Goal: Task Accomplishment & Management: Manage account settings

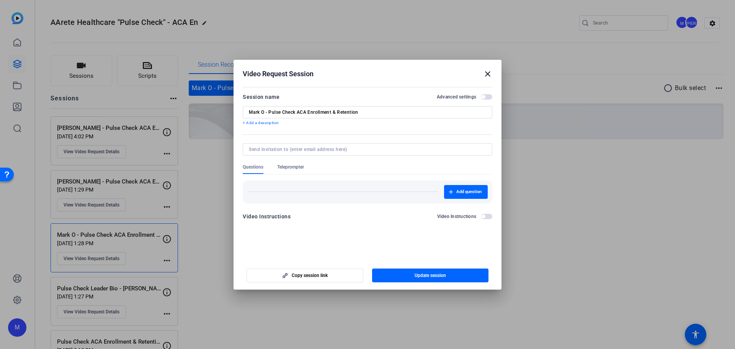
click at [489, 71] on mat-icon "close" at bounding box center [487, 73] width 9 height 9
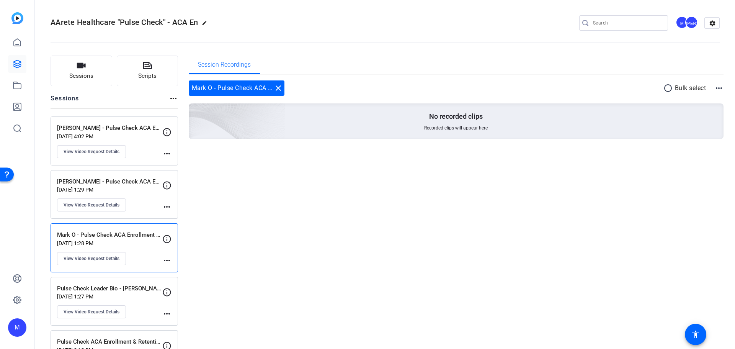
drag, startPoint x: 644, startPoint y: 119, endPoint x: 633, endPoint y: 121, distance: 11.0
click at [643, 117] on div "No recorded clips Recorded clips will appear here" at bounding box center [456, 121] width 535 height 36
click at [11, 59] on link at bounding box center [17, 64] width 18 height 18
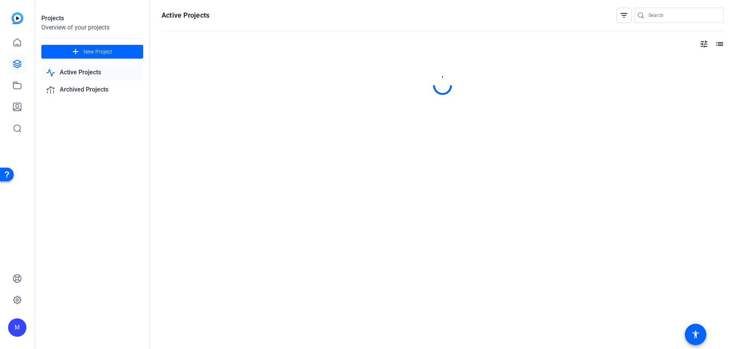
click at [99, 70] on link "Active Projects" at bounding box center [92, 73] width 102 height 16
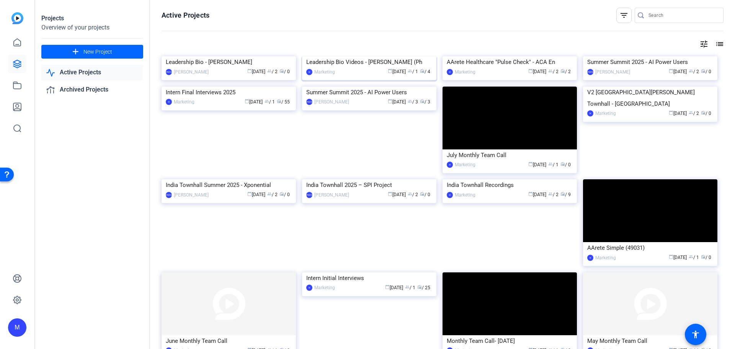
click at [357, 56] on img at bounding box center [369, 56] width 134 height 0
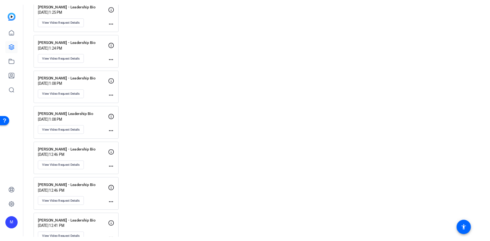
scroll to position [1928, 0]
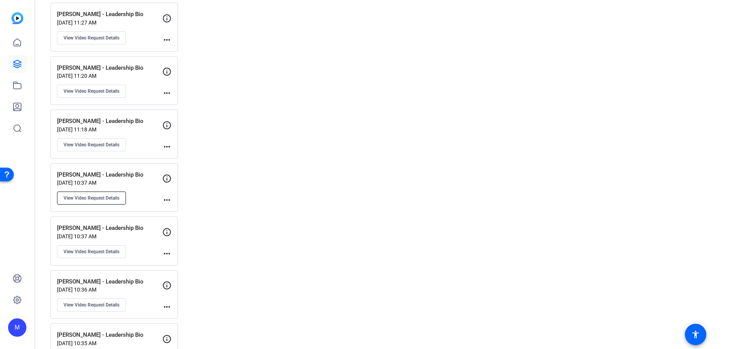
click at [108, 202] on button "View Video Request Details" at bounding box center [91, 197] width 69 height 13
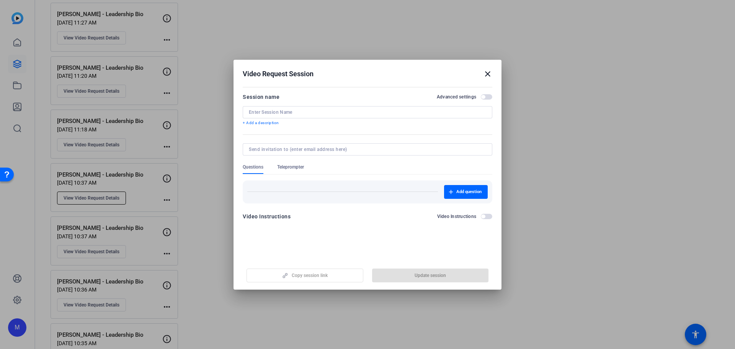
type input "[PERSON_NAME] - Leadership Bio"
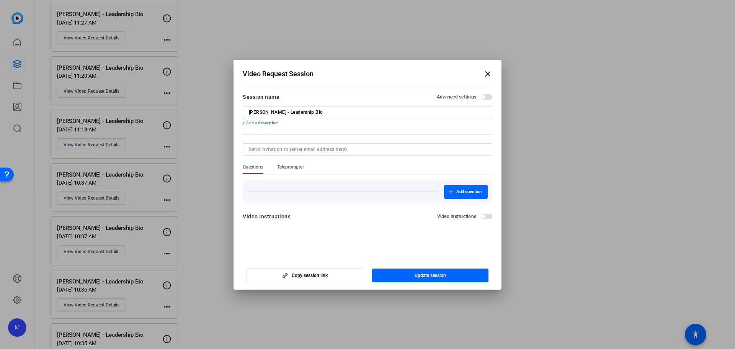
click at [284, 172] on span "Teleprompter" at bounding box center [290, 169] width 27 height 10
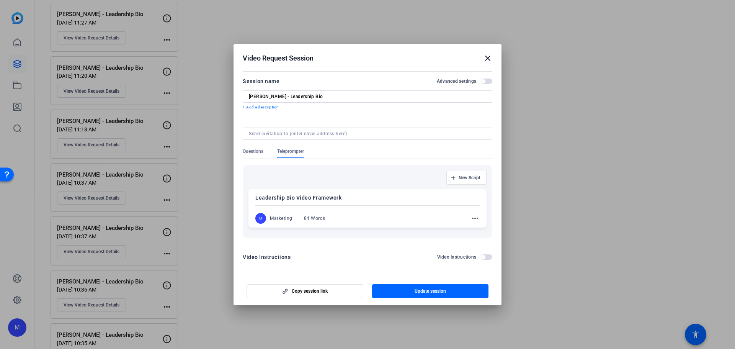
click at [474, 220] on mat-icon "more_horiz" at bounding box center [474, 218] width 9 height 9
click at [482, 231] on span "Edit" at bounding box center [491, 229] width 31 height 9
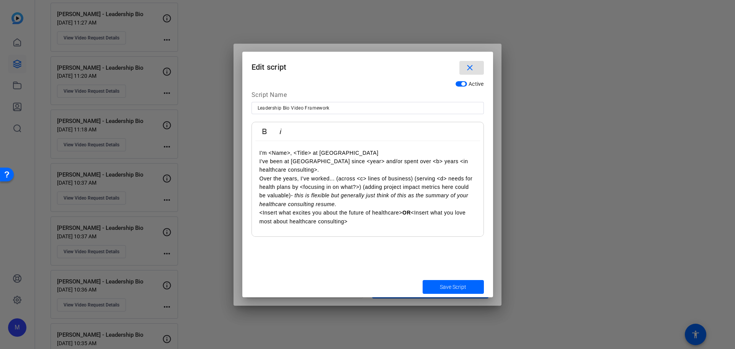
click at [368, 200] on p "Over the years, I've worked... (across <c> lines of business) (serving <d> need…" at bounding box center [367, 191] width 216 height 34
copy div "I'm <Name>, <Title> at [GEOGRAPHIC_DATA] I've been at [GEOGRAPHIC_DATA] since <…"
click at [469, 288] on span "submit" at bounding box center [452, 286] width 61 height 18
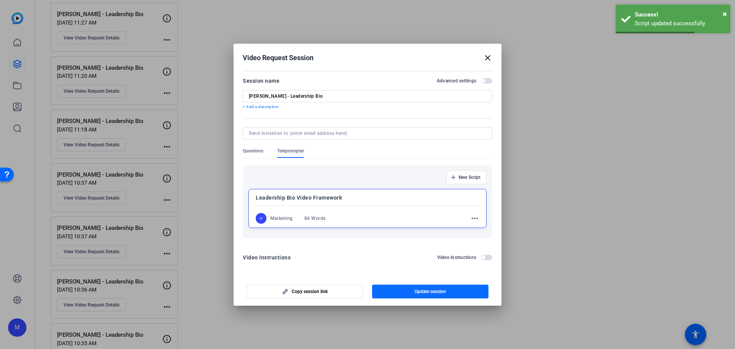
click at [426, 291] on span "Update session" at bounding box center [429, 291] width 31 height 6
copy div "I'm <Name>, <Title> at [GEOGRAPHIC_DATA] I've been at [GEOGRAPHIC_DATA] since <…"
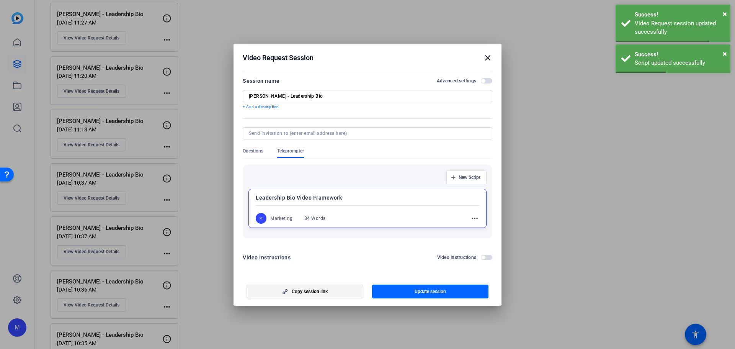
click at [326, 292] on span "Copy session link" at bounding box center [310, 291] width 36 height 6
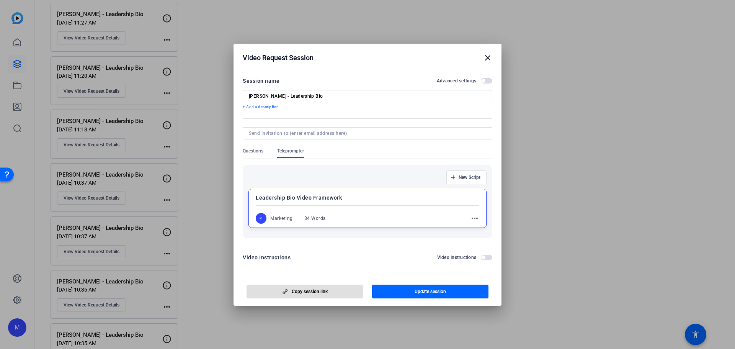
click at [474, 218] on mat-icon "more_horiz" at bounding box center [474, 218] width 9 height 9
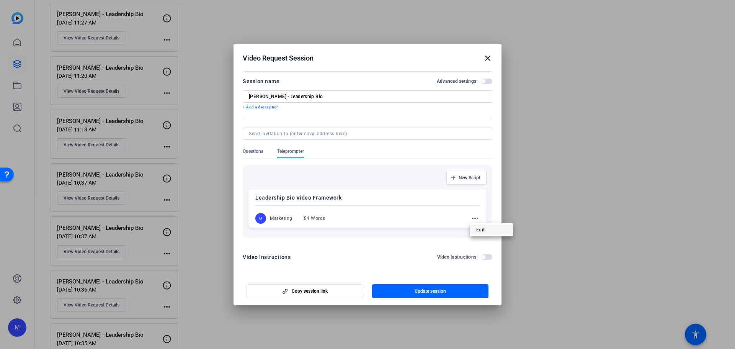
click at [498, 232] on span "Edit" at bounding box center [491, 229] width 31 height 9
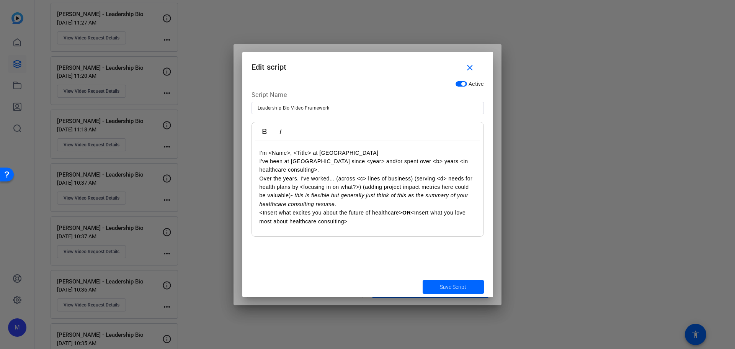
click at [370, 207] on p "Over the years, I've worked... (across <c> lines of business) (serving <d> need…" at bounding box center [367, 191] width 216 height 34
copy div "I'm <Name>, <Title> at [GEOGRAPHIC_DATA] I've been at [GEOGRAPHIC_DATA] since <…"
click at [456, 283] on span "Save Script" at bounding box center [453, 287] width 26 height 8
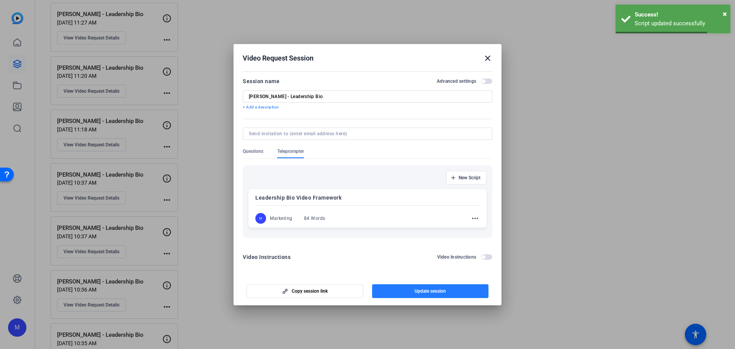
click at [435, 291] on span "Update session" at bounding box center [429, 291] width 31 height 6
copy div "I'm <Name>, <Title> at [GEOGRAPHIC_DATA] I've been at [GEOGRAPHIC_DATA] since <…"
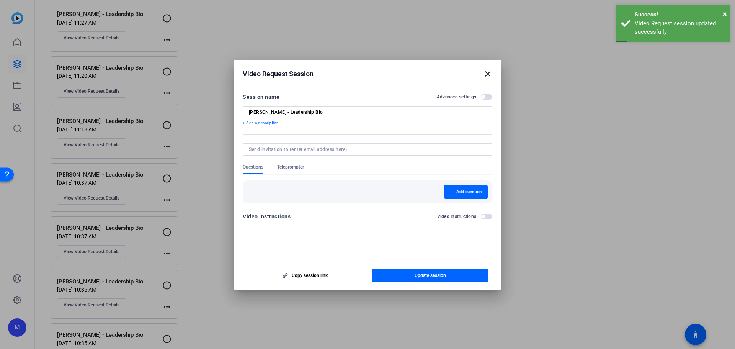
click at [292, 165] on span "Teleprompter" at bounding box center [290, 167] width 27 height 6
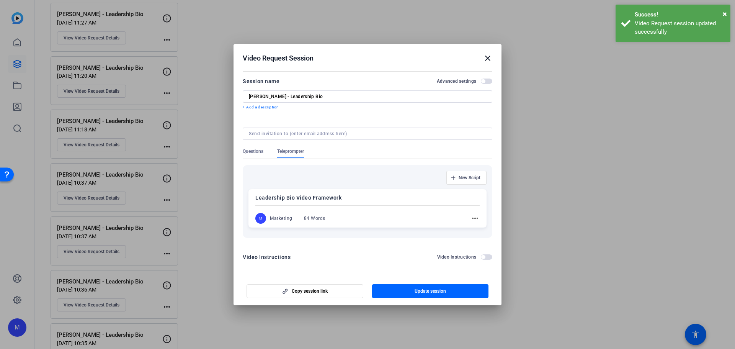
click at [474, 216] on mat-icon "more_horiz" at bounding box center [474, 218] width 9 height 9
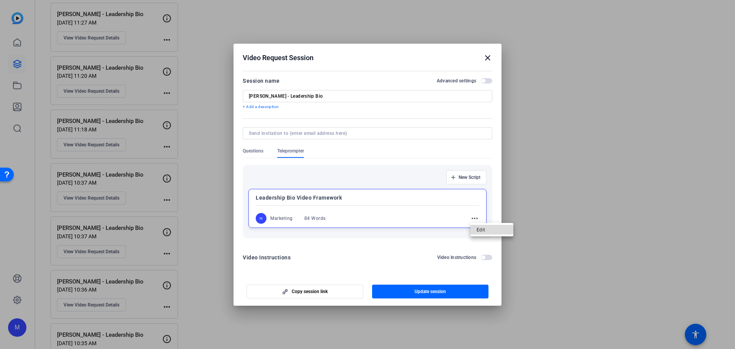
click at [483, 231] on span "Edit" at bounding box center [491, 229] width 31 height 9
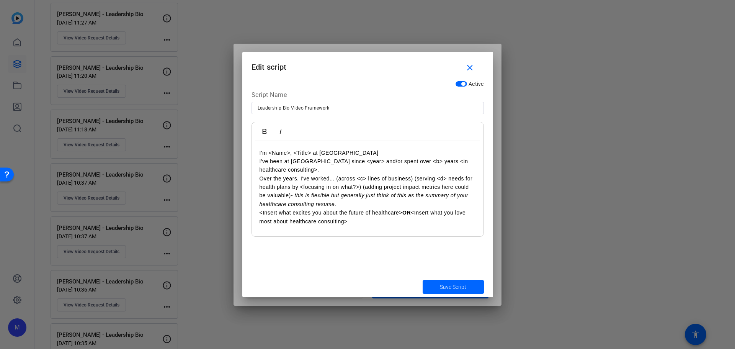
drag, startPoint x: 366, startPoint y: 222, endPoint x: 238, endPoint y: 142, distance: 150.4
click at [238, 142] on div "Video Request Session close Session name Advanced settings [PERSON_NAME] - Lead…" at bounding box center [367, 174] width 735 height 349
copy div "I'm <Name>, <Title> at [GEOGRAPHIC_DATA] I've been at [GEOGRAPHIC_DATA] since <…"
drag, startPoint x: 425, startPoint y: 196, endPoint x: 432, endPoint y: 230, distance: 34.7
click at [425, 196] on em "- this is flexible but generally just think of this as the summary of your heal…" at bounding box center [363, 199] width 209 height 15
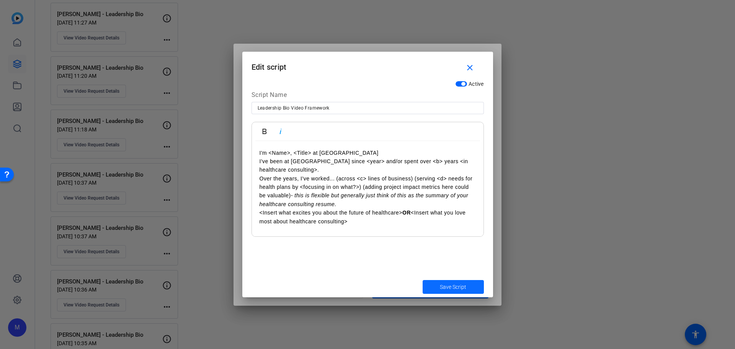
click at [462, 287] on span "Save Script" at bounding box center [453, 287] width 26 height 8
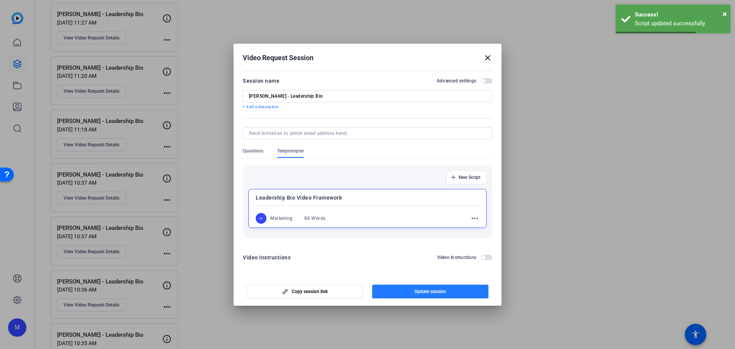
click at [408, 294] on span "button" at bounding box center [430, 291] width 117 height 18
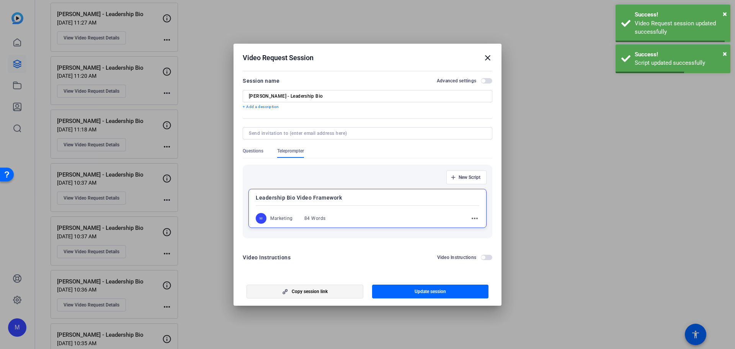
click at [326, 292] on span "Copy session link" at bounding box center [310, 291] width 36 height 6
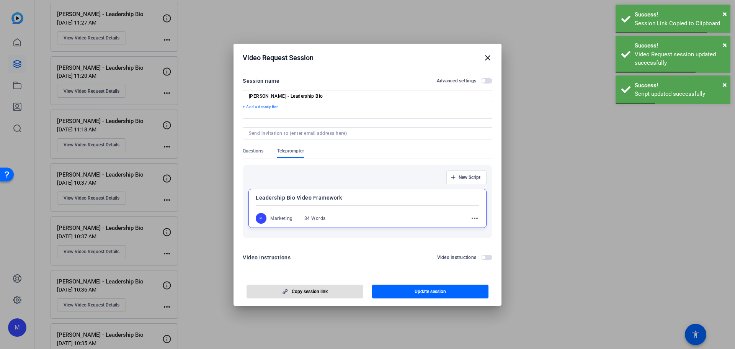
click at [490, 58] on mat-icon "close" at bounding box center [487, 57] width 9 height 9
